Goal: Information Seeking & Learning: Learn about a topic

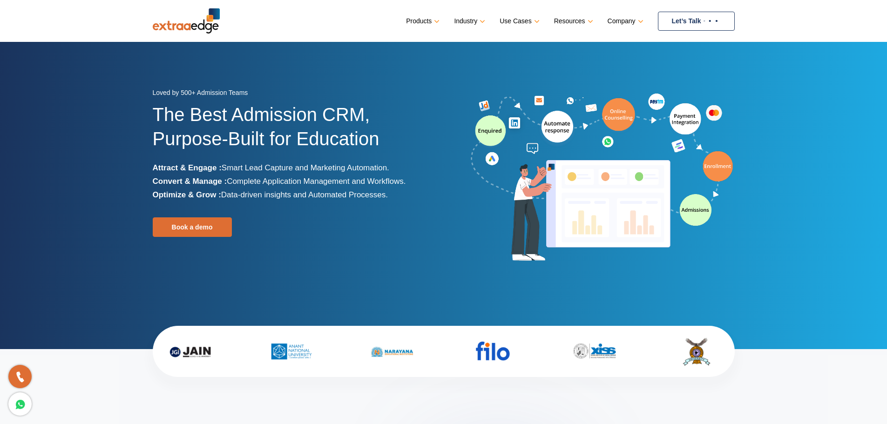
click at [682, 16] on link "Let’s Talk" at bounding box center [696, 21] width 77 height 19
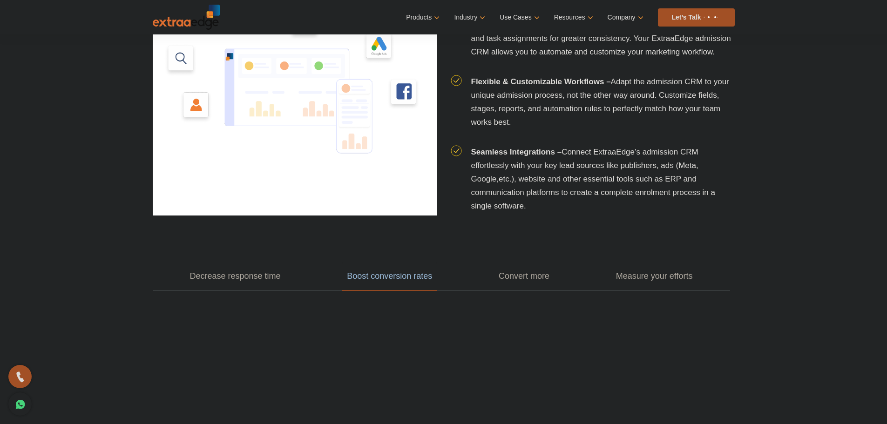
scroll to position [1210, 0]
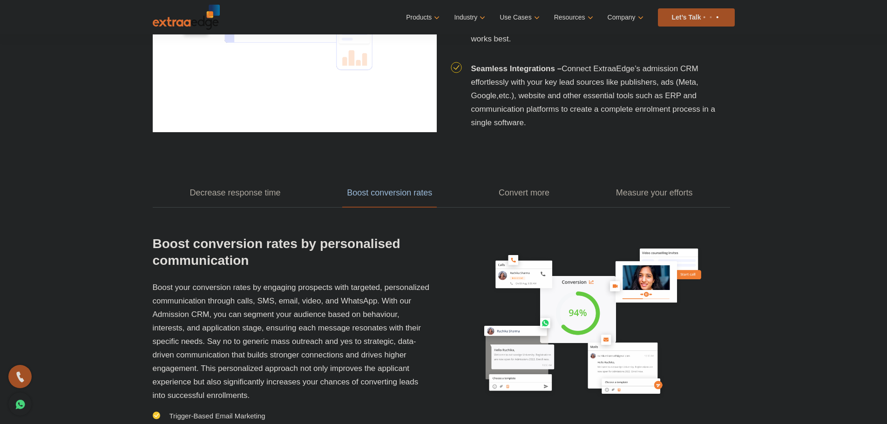
click at [252, 212] on div "Decrease response time Boost conversion rates Convert more Measure your efforts…" at bounding box center [444, 323] width 596 height 383
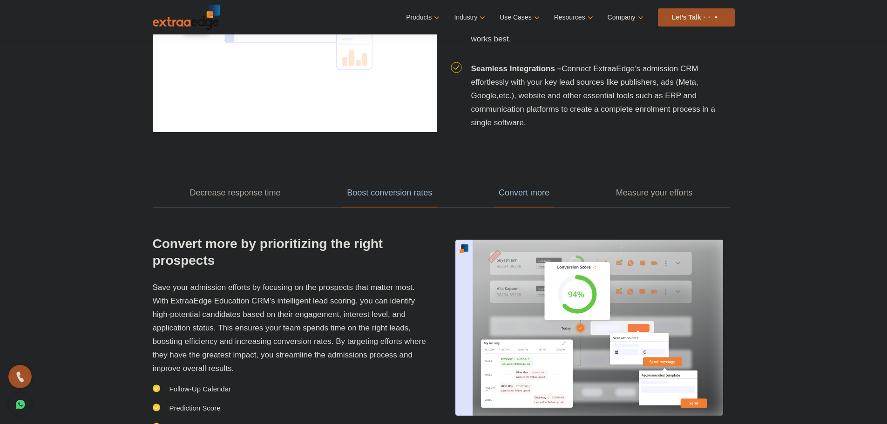
click at [430, 193] on link "Boost conversion rates" at bounding box center [389, 193] width 94 height 29
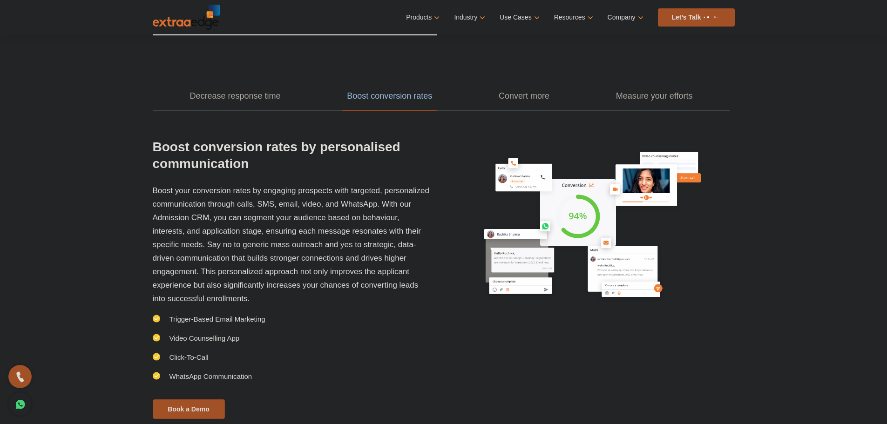
scroll to position [1303, 0]
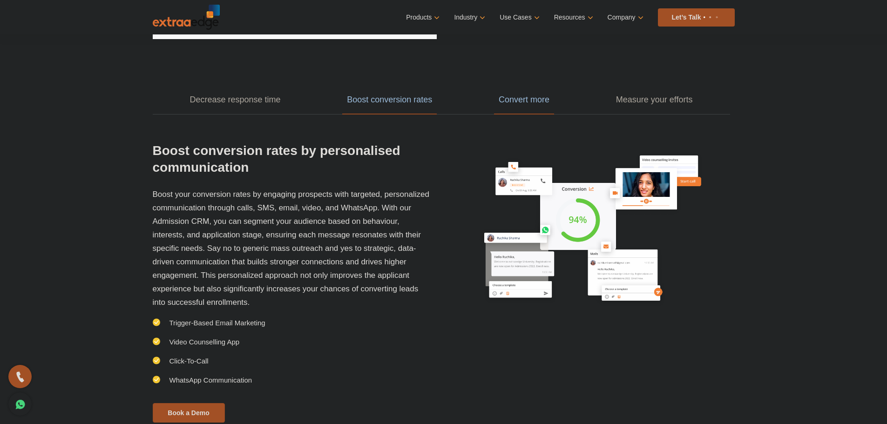
click at [503, 101] on link "Convert more" at bounding box center [524, 100] width 60 height 29
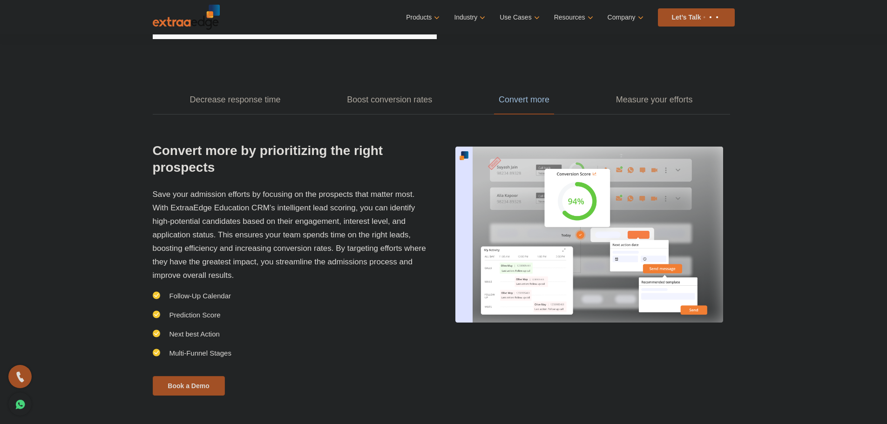
click at [605, 92] on ul "Decrease response time Boost conversion rates Convert more Measure your efforts" at bounding box center [441, 100] width 577 height 29
click at [629, 100] on link "Measure your efforts" at bounding box center [654, 100] width 86 height 29
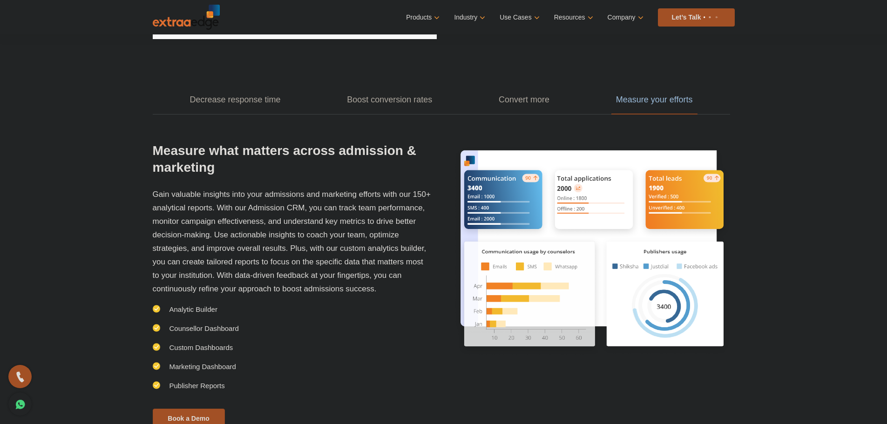
click at [23, 410] on icon at bounding box center [20, 403] width 11 height 13
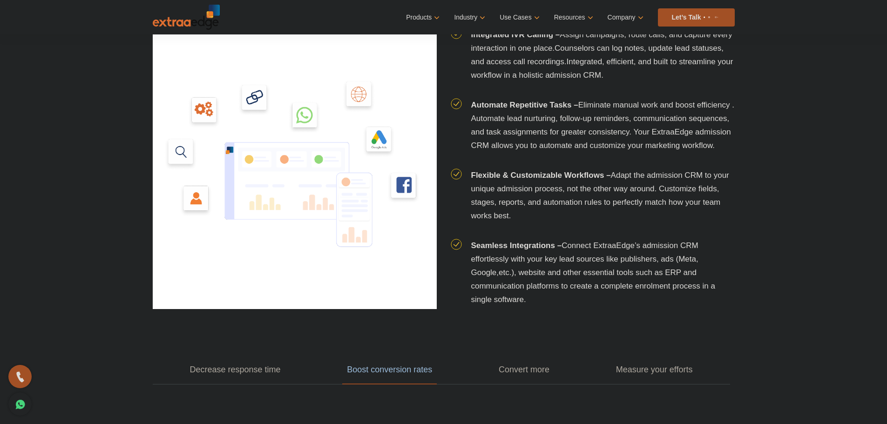
scroll to position [1074, 0]
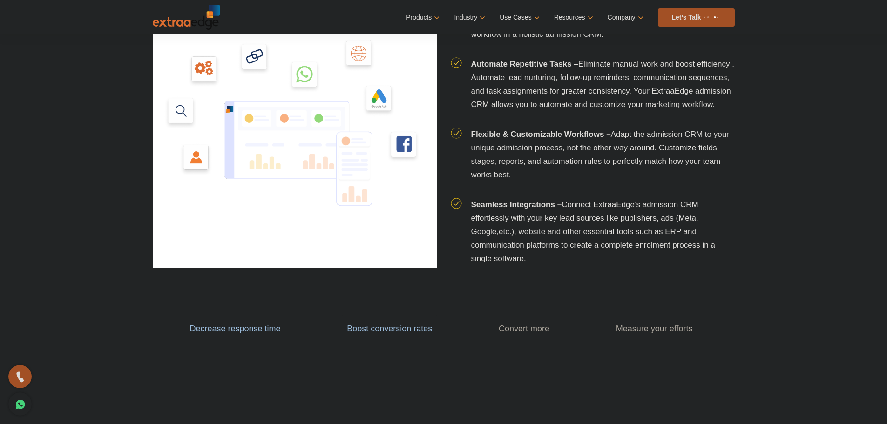
click at [249, 325] on link "Decrease response time" at bounding box center [235, 329] width 100 height 29
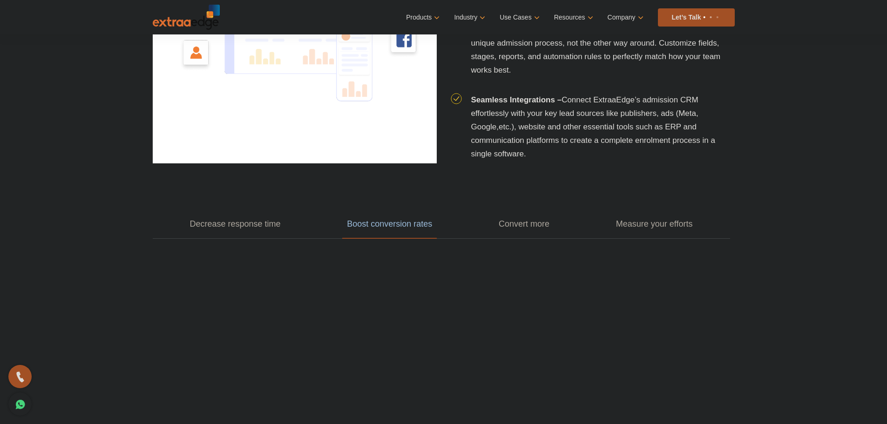
scroll to position [1214, 0]
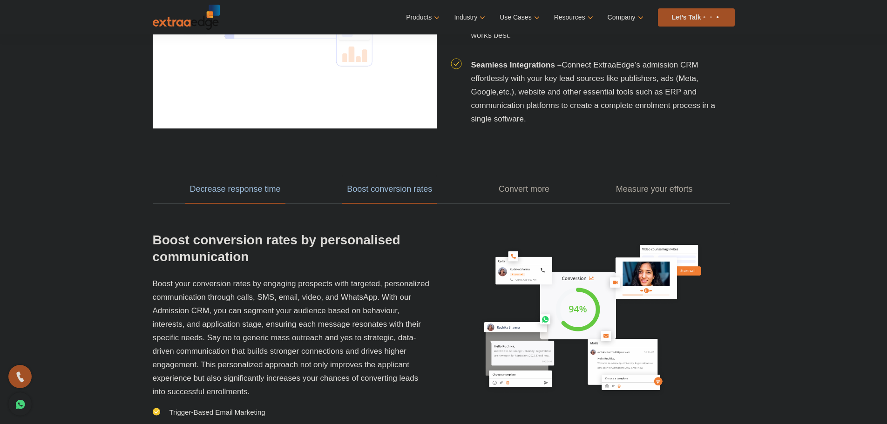
click at [227, 191] on link "Decrease response time" at bounding box center [235, 189] width 100 height 29
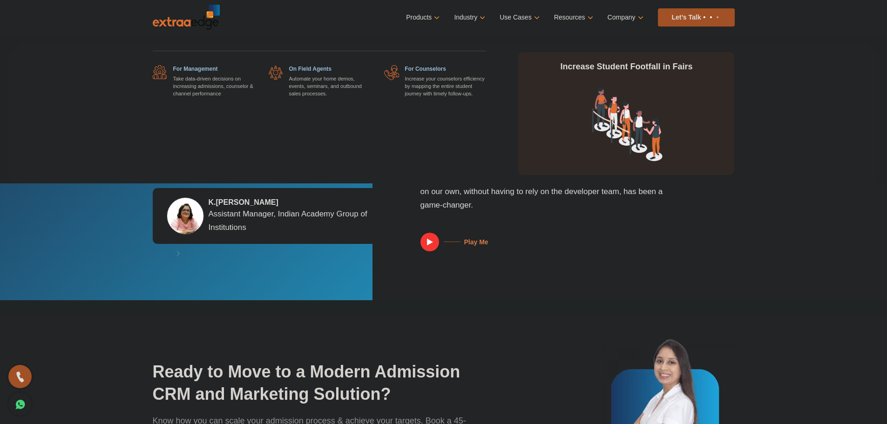
scroll to position [1805, 0]
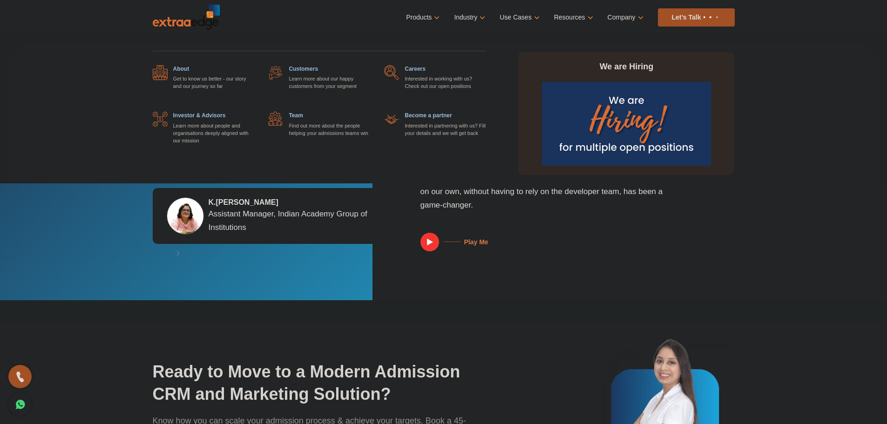
click at [625, 20] on link "Company" at bounding box center [624, 17] width 34 height 13
click at [370, 65] on link at bounding box center [370, 65] width 0 height 0
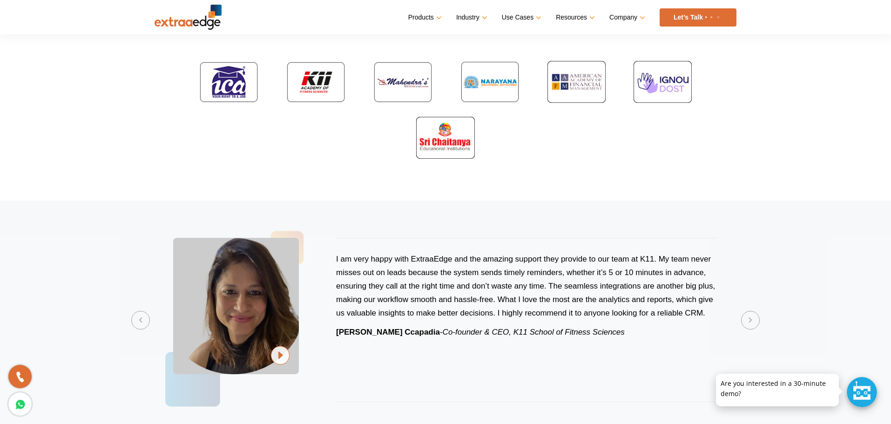
scroll to position [279, 0]
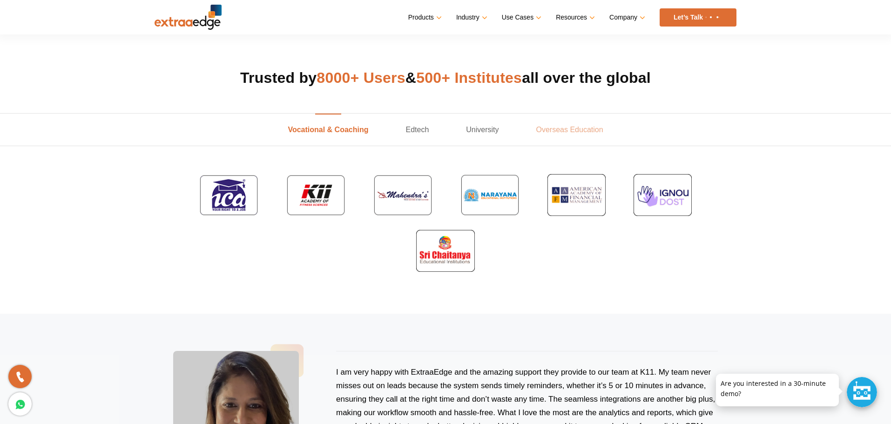
click at [562, 132] on link "Overseas Education" at bounding box center [570, 130] width 104 height 32
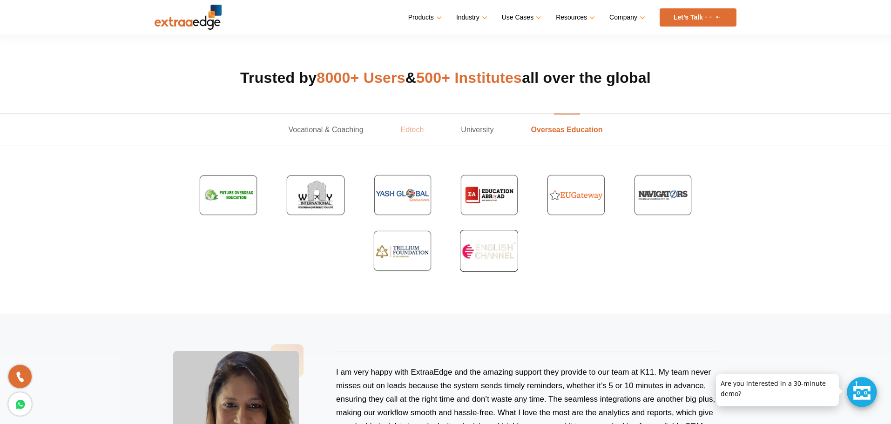
click at [410, 127] on link "Edtech" at bounding box center [412, 130] width 61 height 32
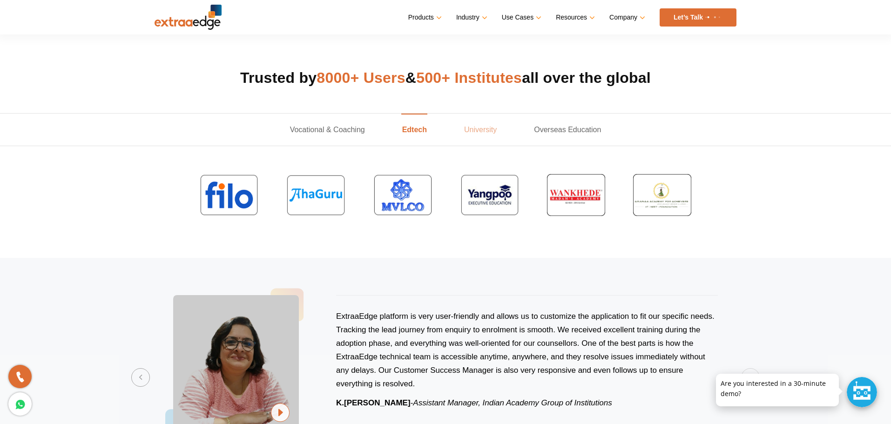
click at [482, 125] on link "University" at bounding box center [480, 130] width 70 height 32
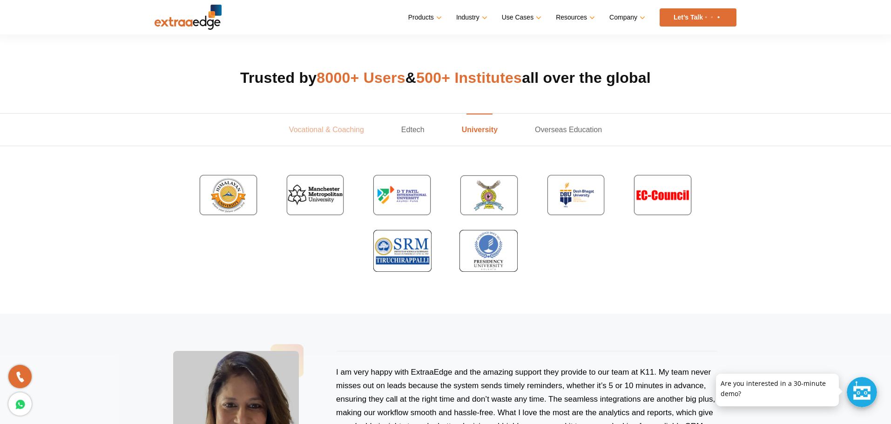
click at [353, 128] on link "Vocational & Coaching" at bounding box center [326, 130] width 112 height 32
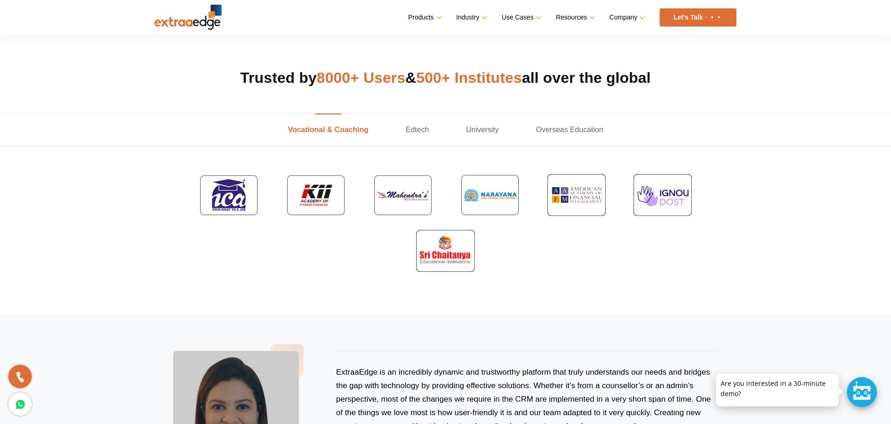
click at [679, 195] on img at bounding box center [662, 195] width 72 height 56
click at [452, 254] on img at bounding box center [445, 251] width 72 height 56
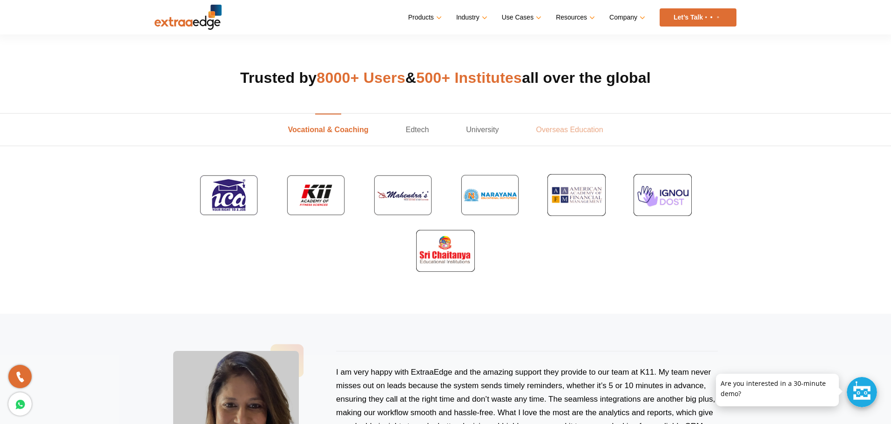
click at [568, 135] on link "Overseas Education" at bounding box center [570, 130] width 104 height 32
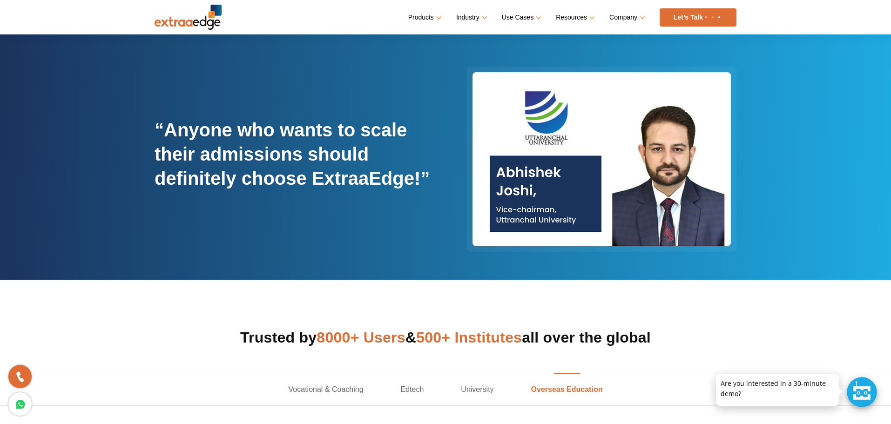
scroll to position [0, 0]
